Goal: Transaction & Acquisition: Purchase product/service

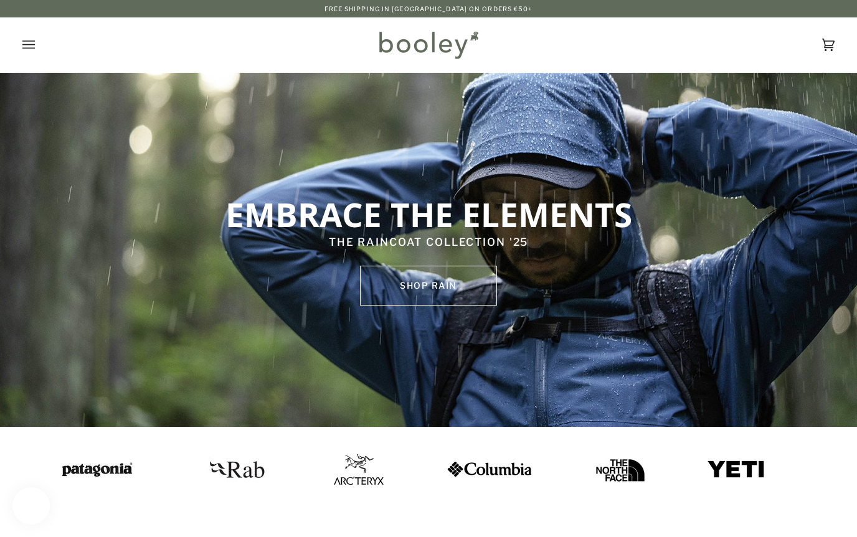
click at [25, 49] on icon "Open menu" at bounding box center [28, 44] width 12 height 8
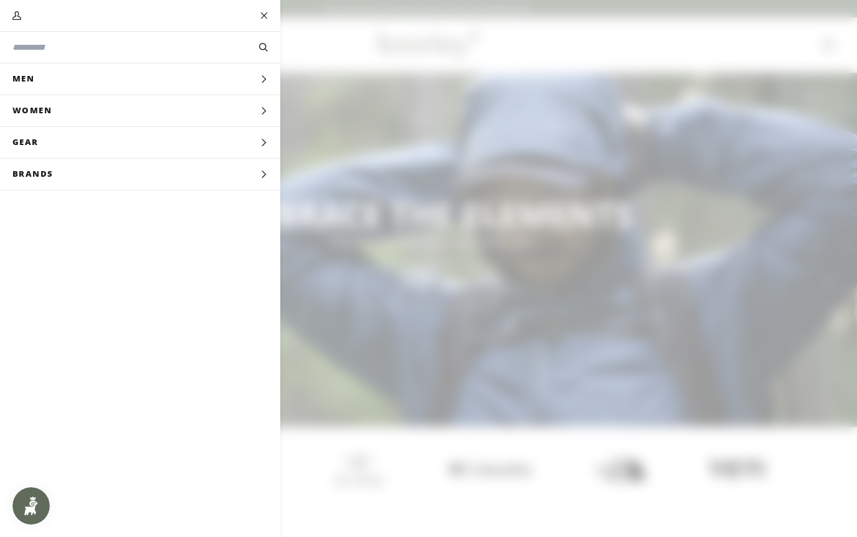
click at [29, 81] on span "Men" at bounding box center [27, 78] width 55 height 31
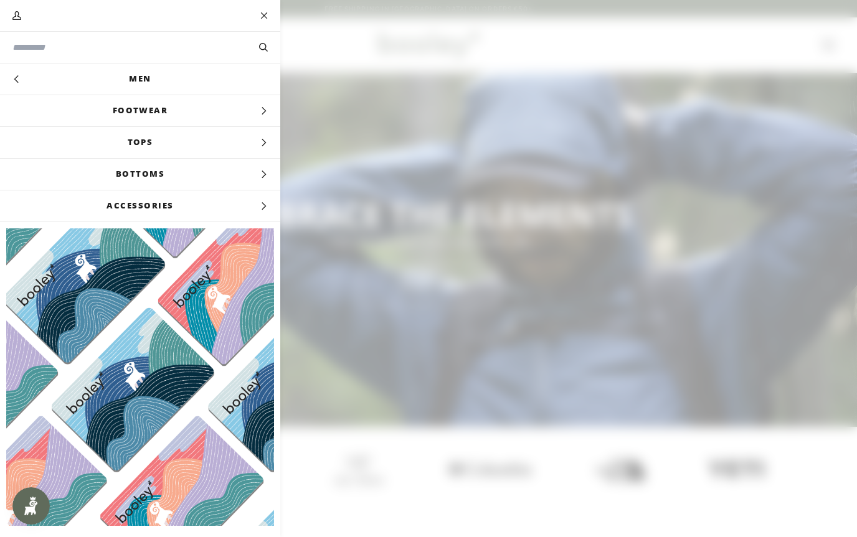
click at [85, 112] on span "Footwear" at bounding box center [140, 110] width 280 height 31
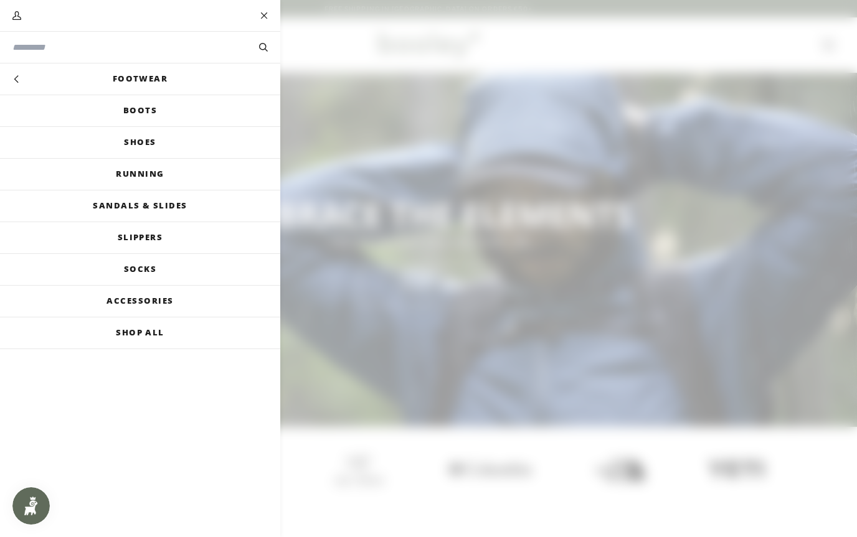
click at [113, 329] on link "Shop All" at bounding box center [140, 332] width 280 height 31
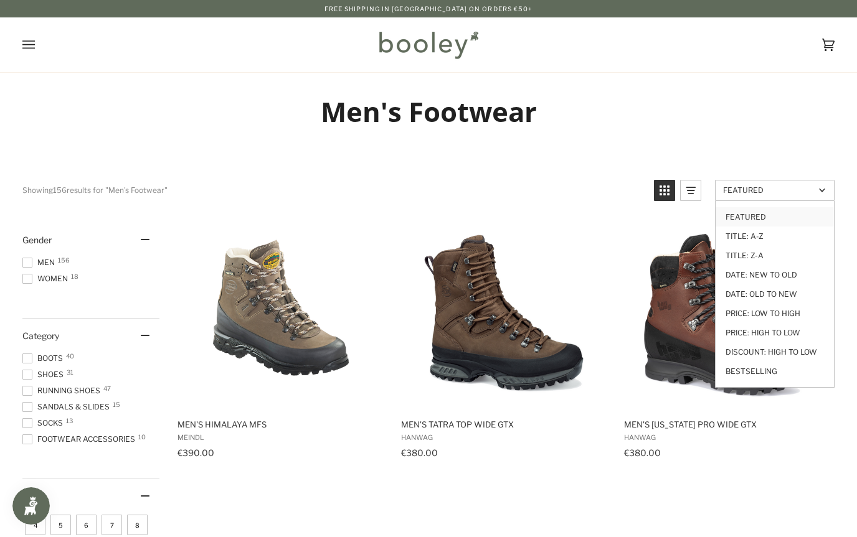
click at [797, 331] on link "Price: High to Low" at bounding box center [774, 332] width 118 height 19
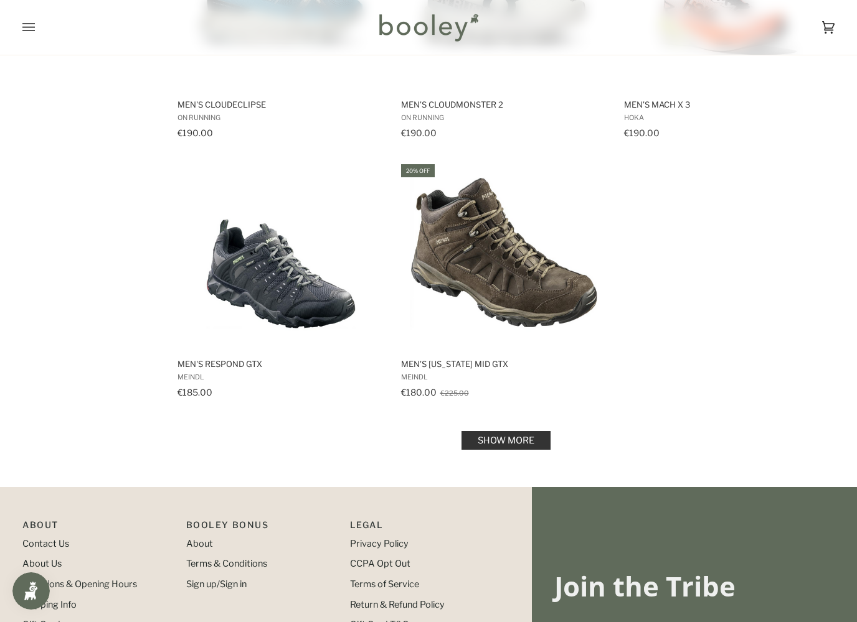
scroll to position [1633, 0]
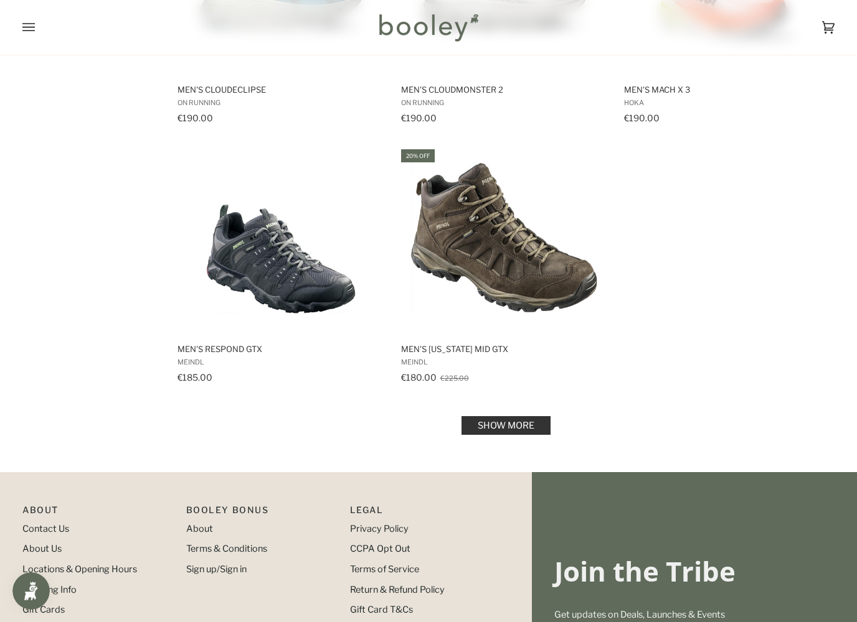
click at [525, 421] on link "Show more" at bounding box center [505, 425] width 89 height 19
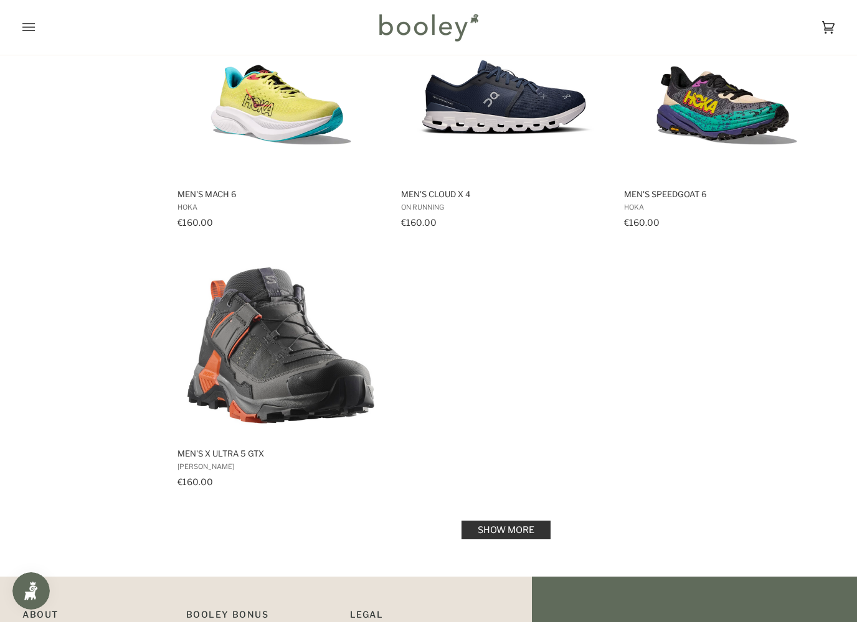
scroll to position [3348, 0]
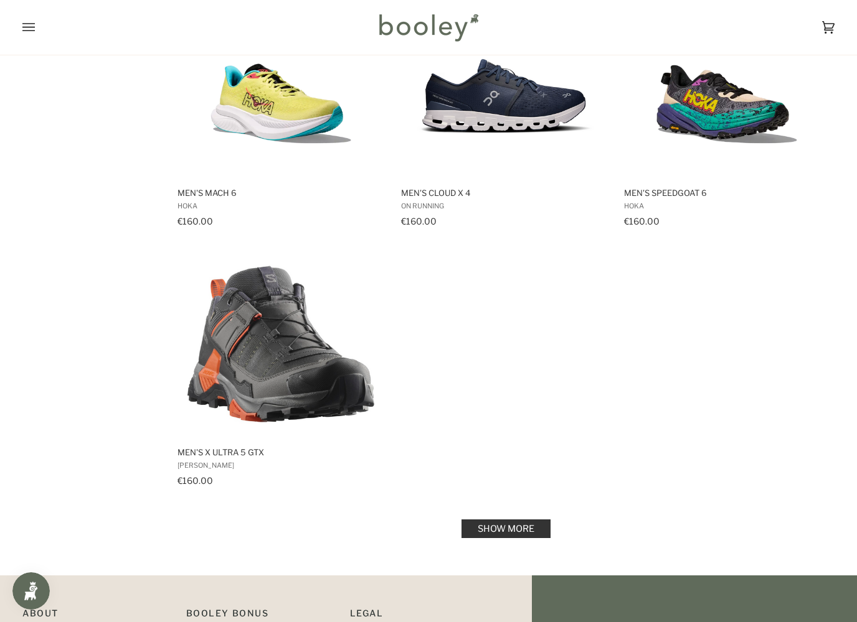
click at [517, 527] on link "Show more" at bounding box center [505, 529] width 89 height 19
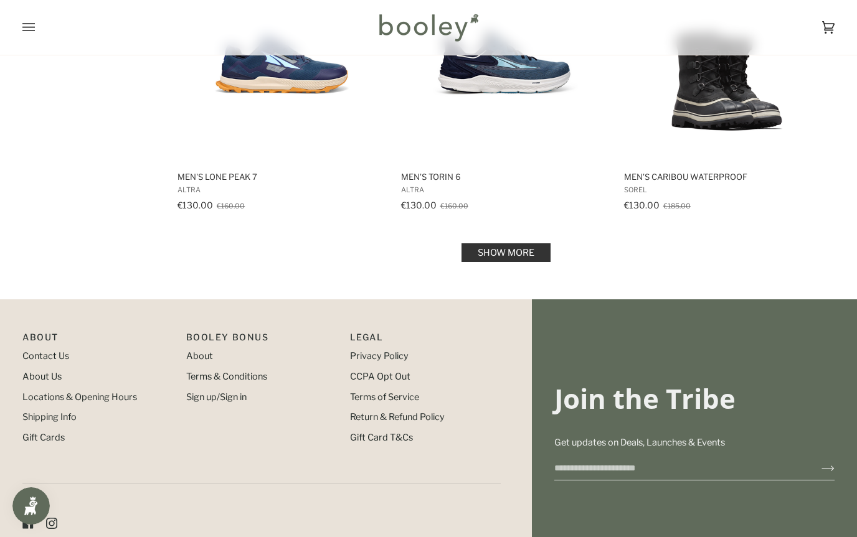
scroll to position [5209, 0]
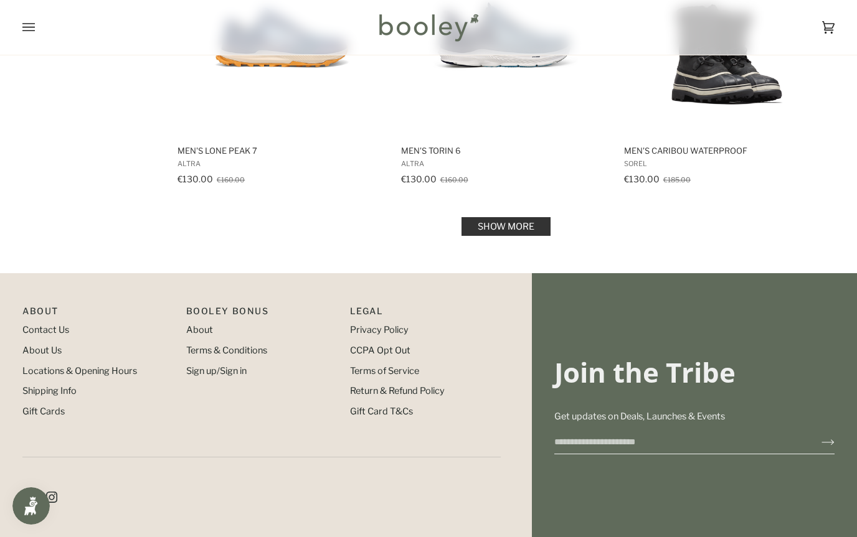
click at [534, 223] on link "Show more" at bounding box center [505, 226] width 89 height 19
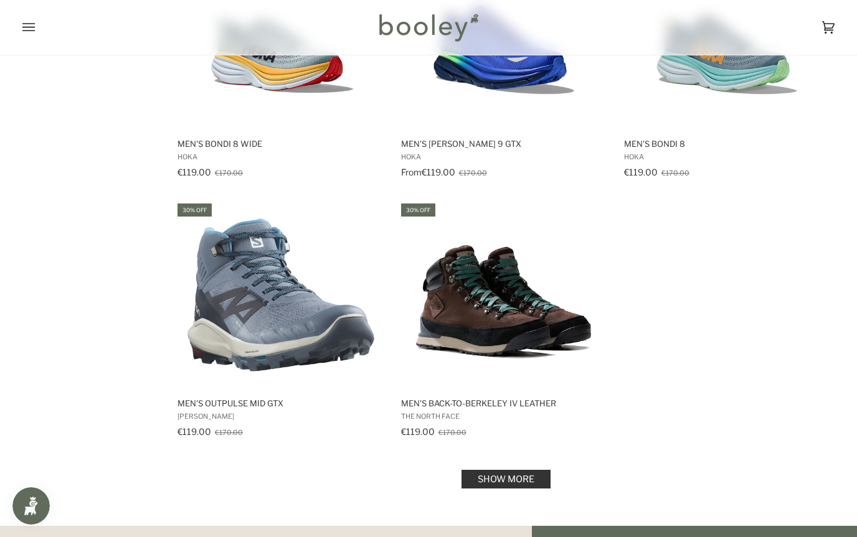
scroll to position [6833, 0]
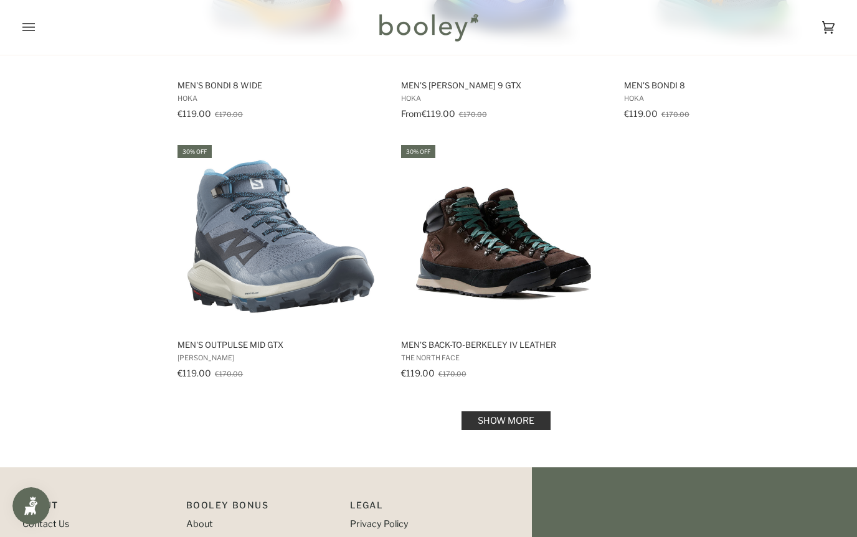
click at [519, 423] on link "Show more" at bounding box center [505, 420] width 89 height 19
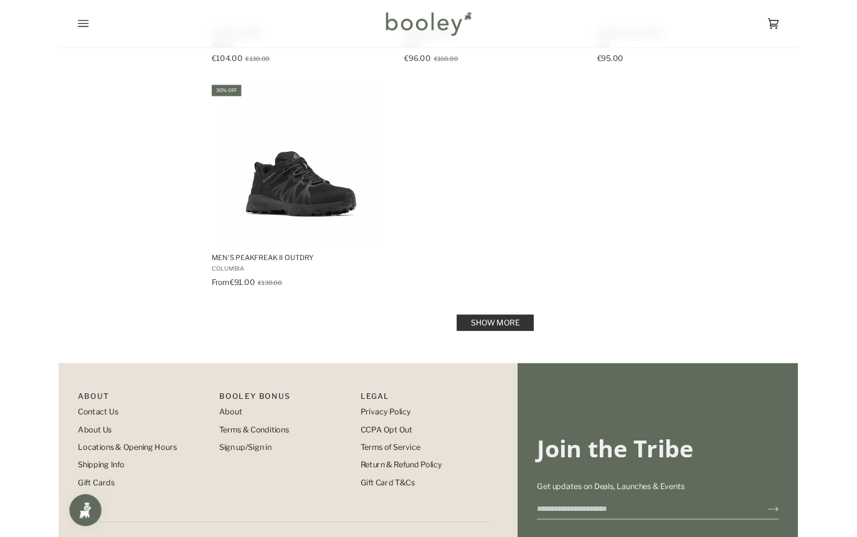
scroll to position [8908, 0]
